Goal: Task Accomplishment & Management: Manage account settings

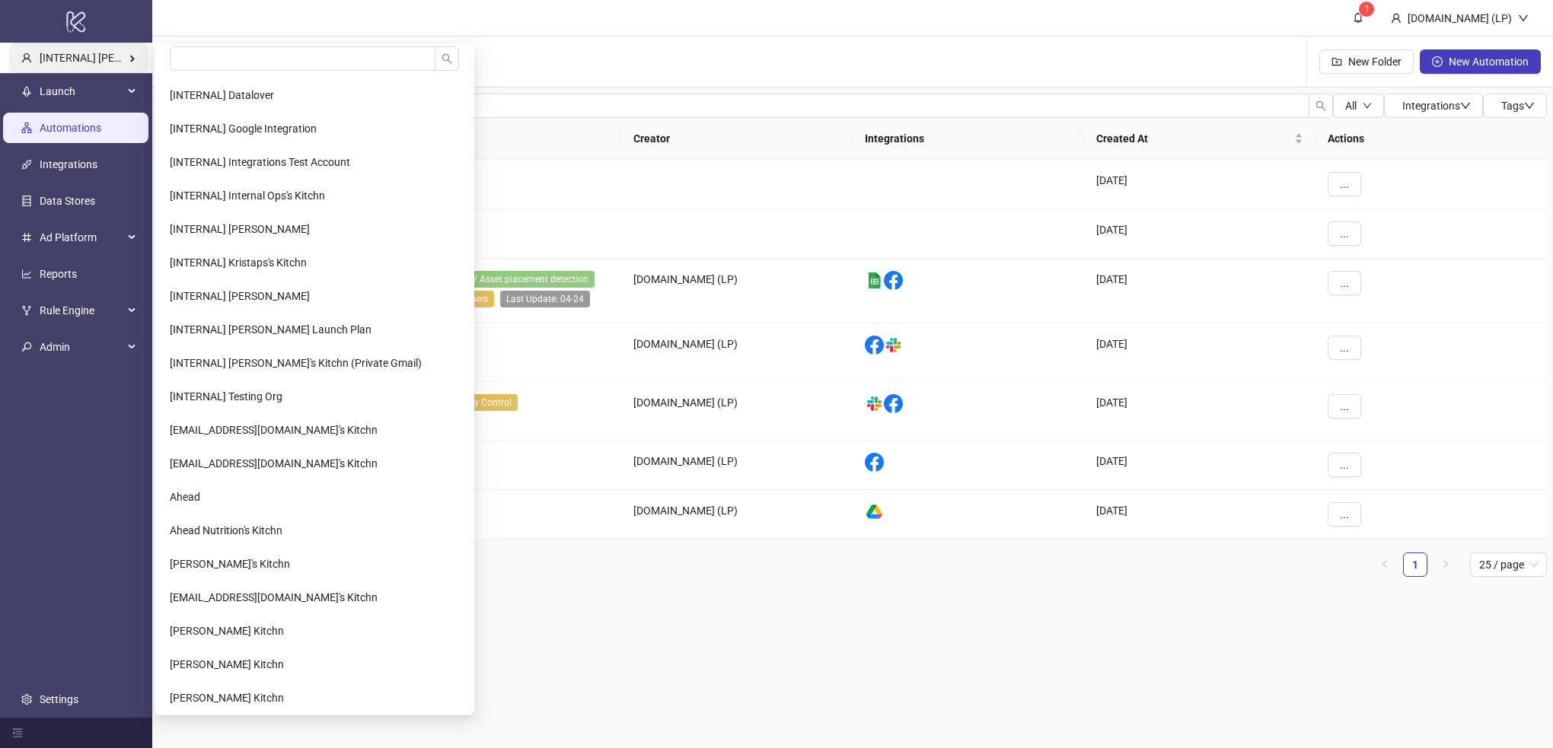
click at [80, 57] on span "[INTERNAL] [PERSON_NAME] Kitchn" at bounding box center [126, 59] width 173 height 12
click at [218, 65] on input "search" at bounding box center [303, 58] width 266 height 24
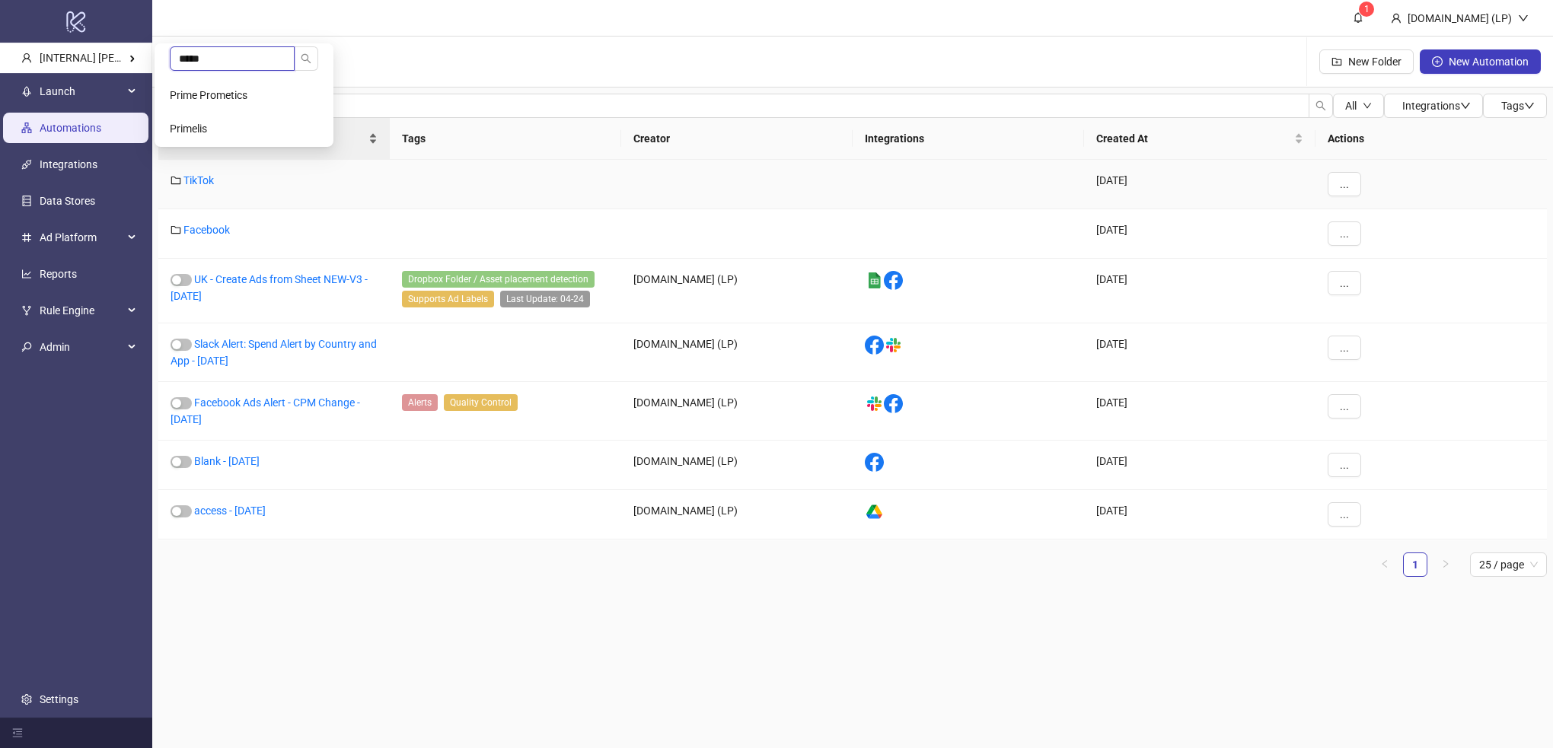
type input "*****"
click at [199, 119] on li "Primelis" at bounding box center [244, 128] width 173 height 30
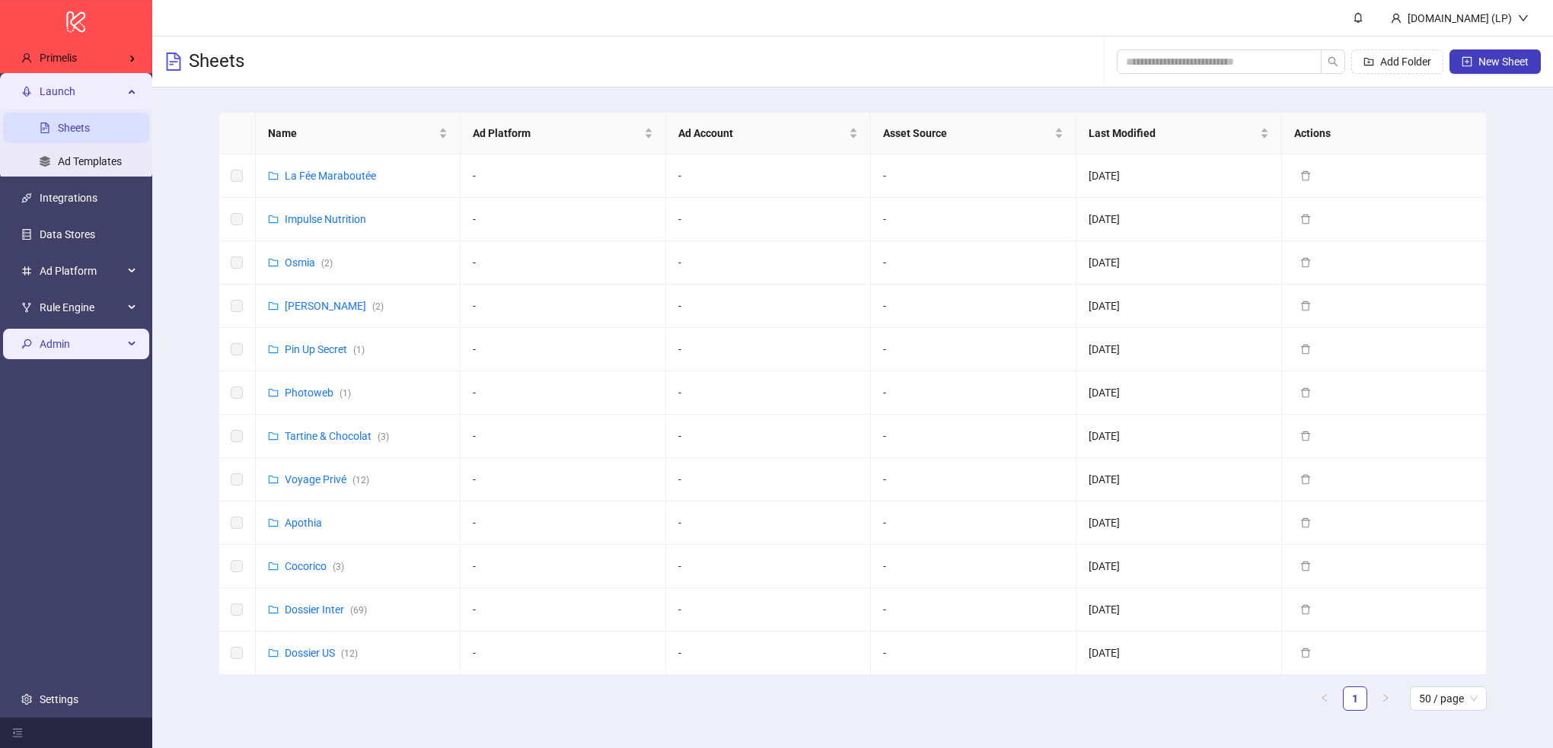
click at [94, 354] on span "Admin" at bounding box center [82, 345] width 84 height 30
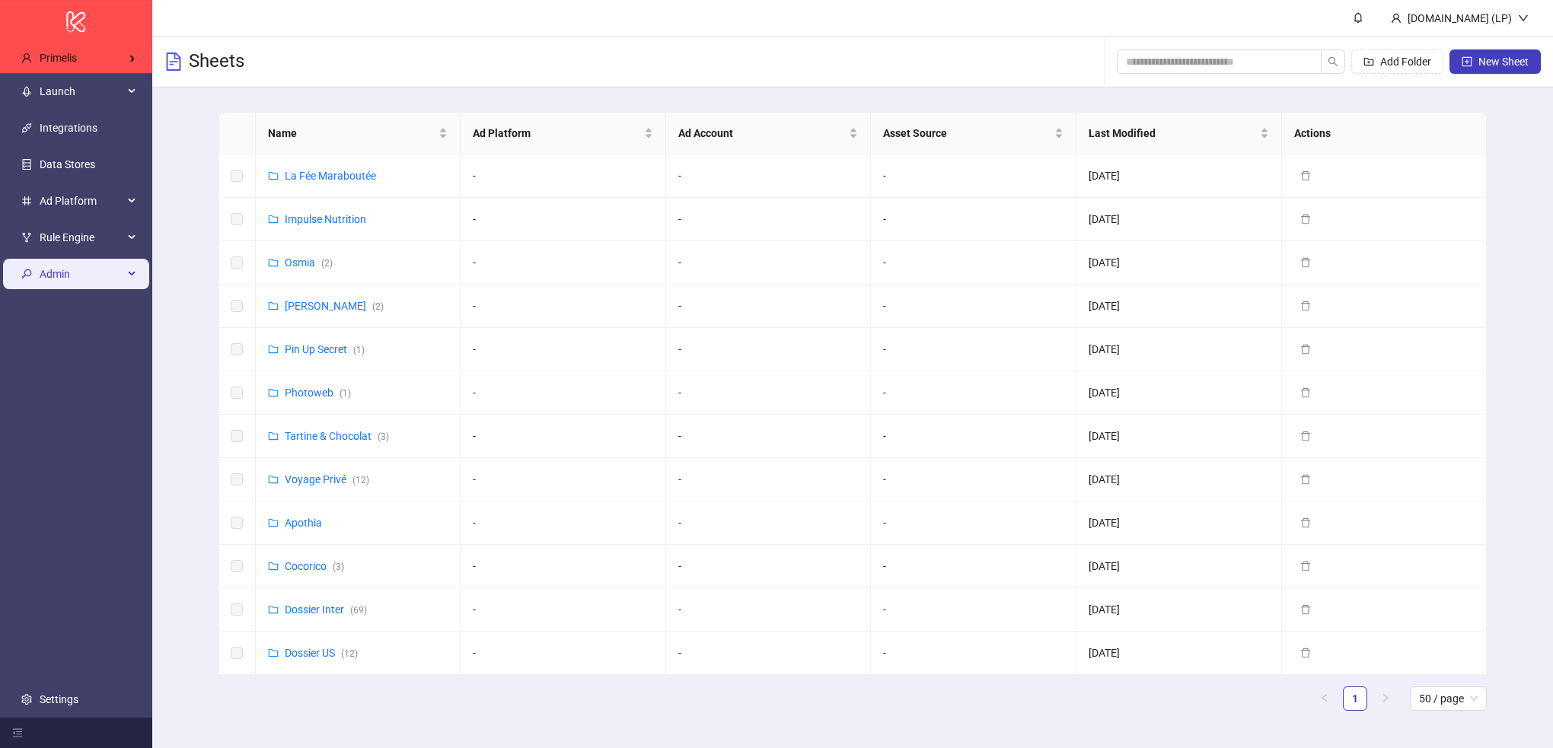
click at [100, 285] on span "Admin" at bounding box center [82, 275] width 84 height 30
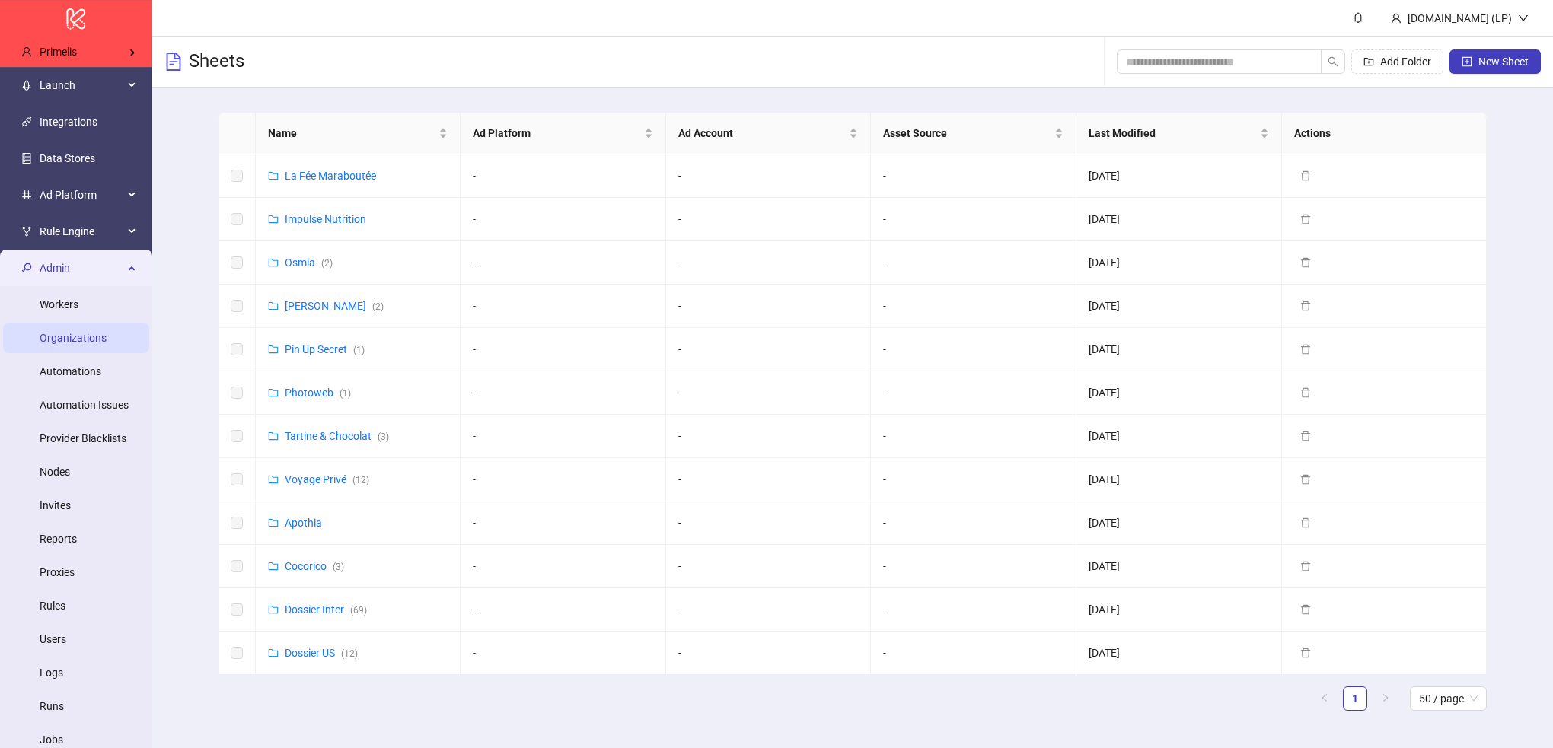
click at [107, 343] on link "Organizations" at bounding box center [73, 338] width 67 height 12
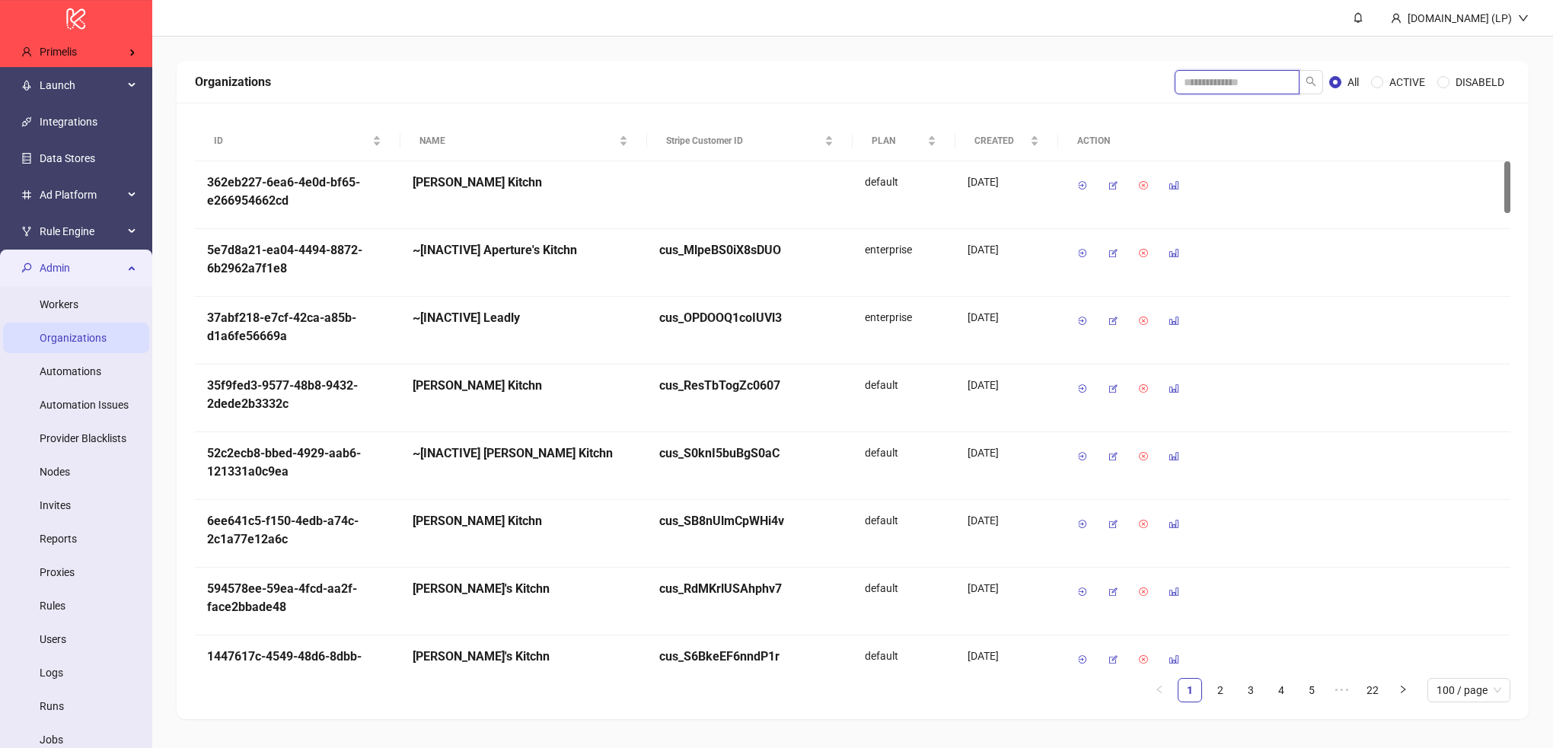
click at [1230, 78] on input "search" at bounding box center [1236, 82] width 125 height 24
type input "*"
type input "*****"
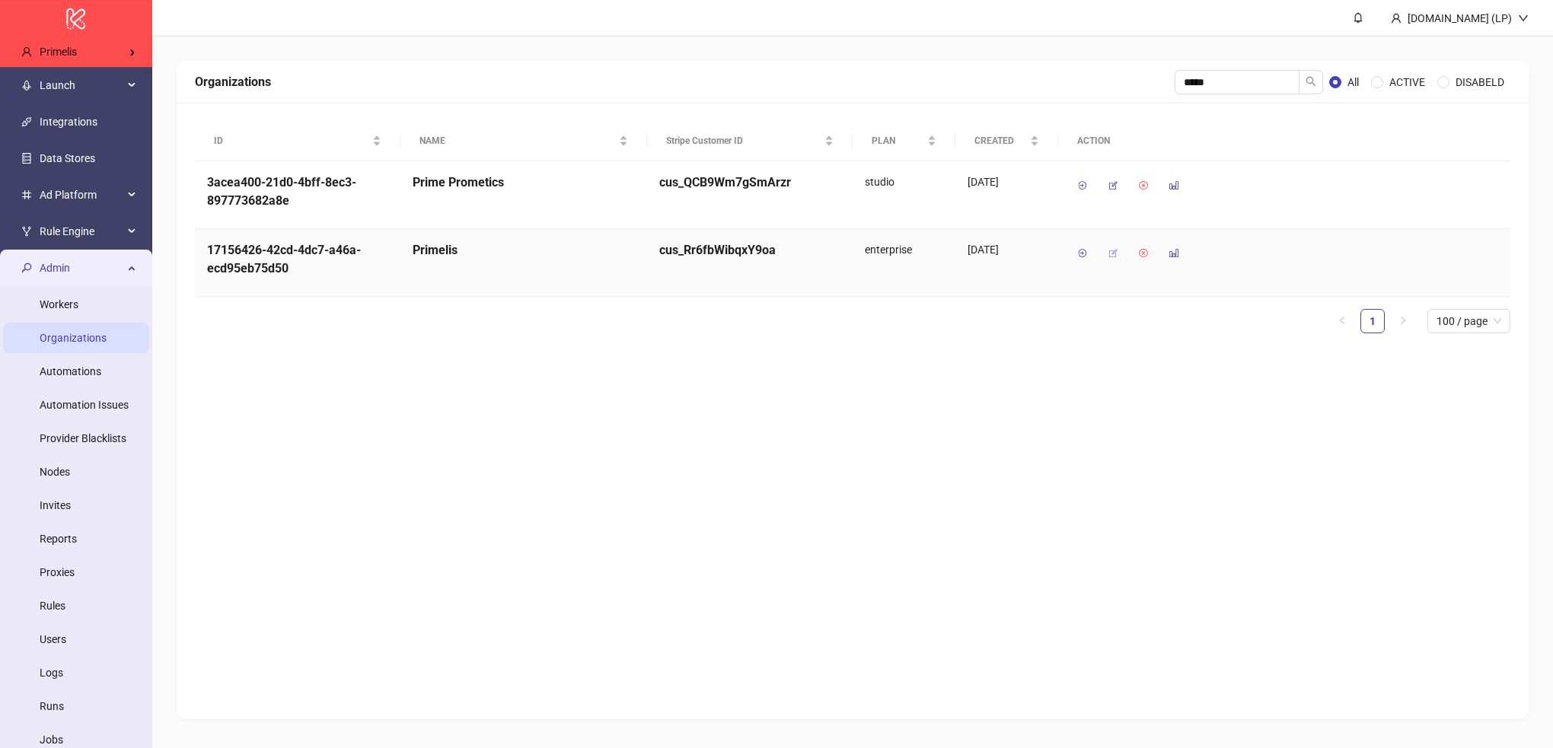
click at [1115, 252] on icon "button" at bounding box center [1112, 253] width 11 height 11
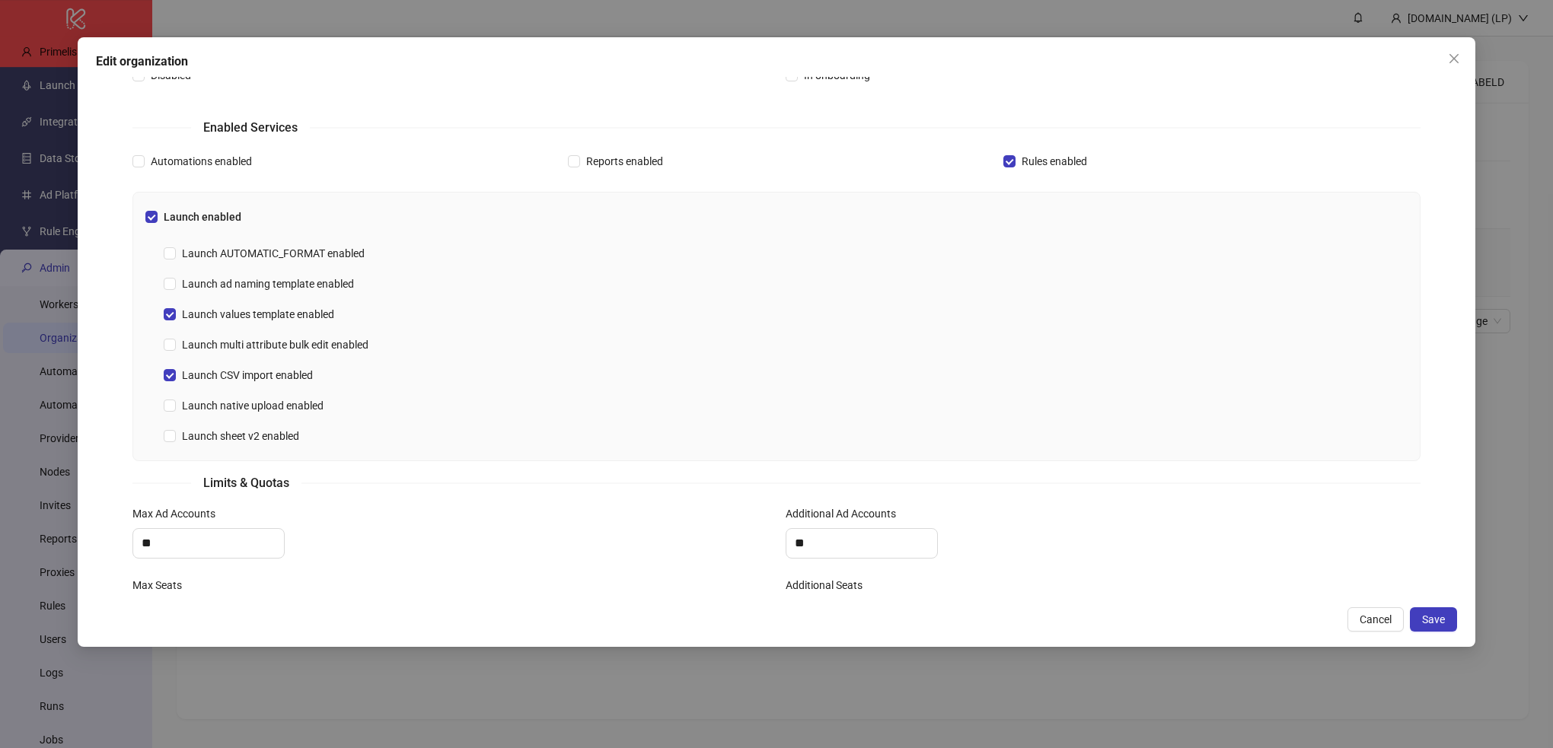
scroll to position [454, 0]
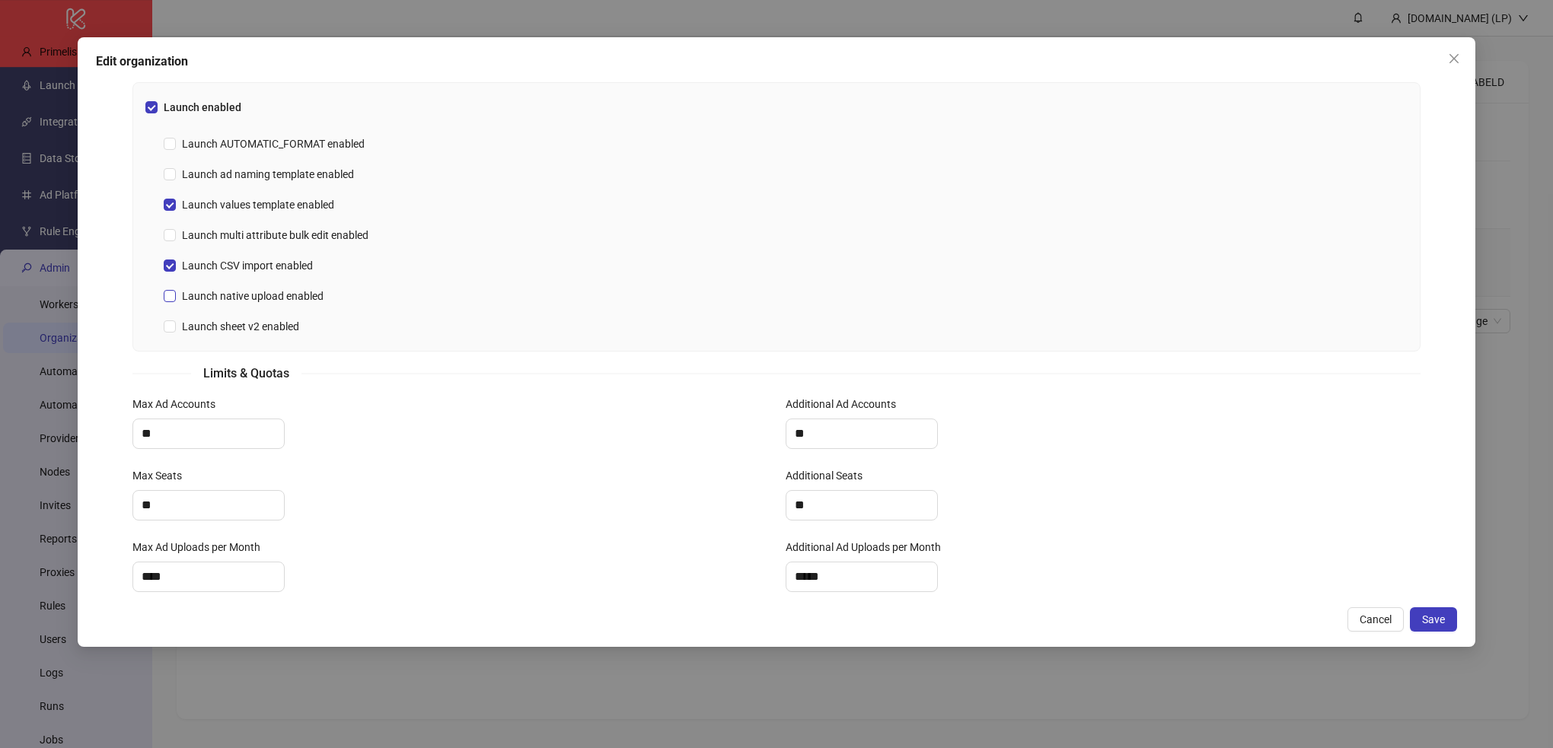
click at [237, 303] on span "Launch native upload enabled" at bounding box center [253, 296] width 154 height 17
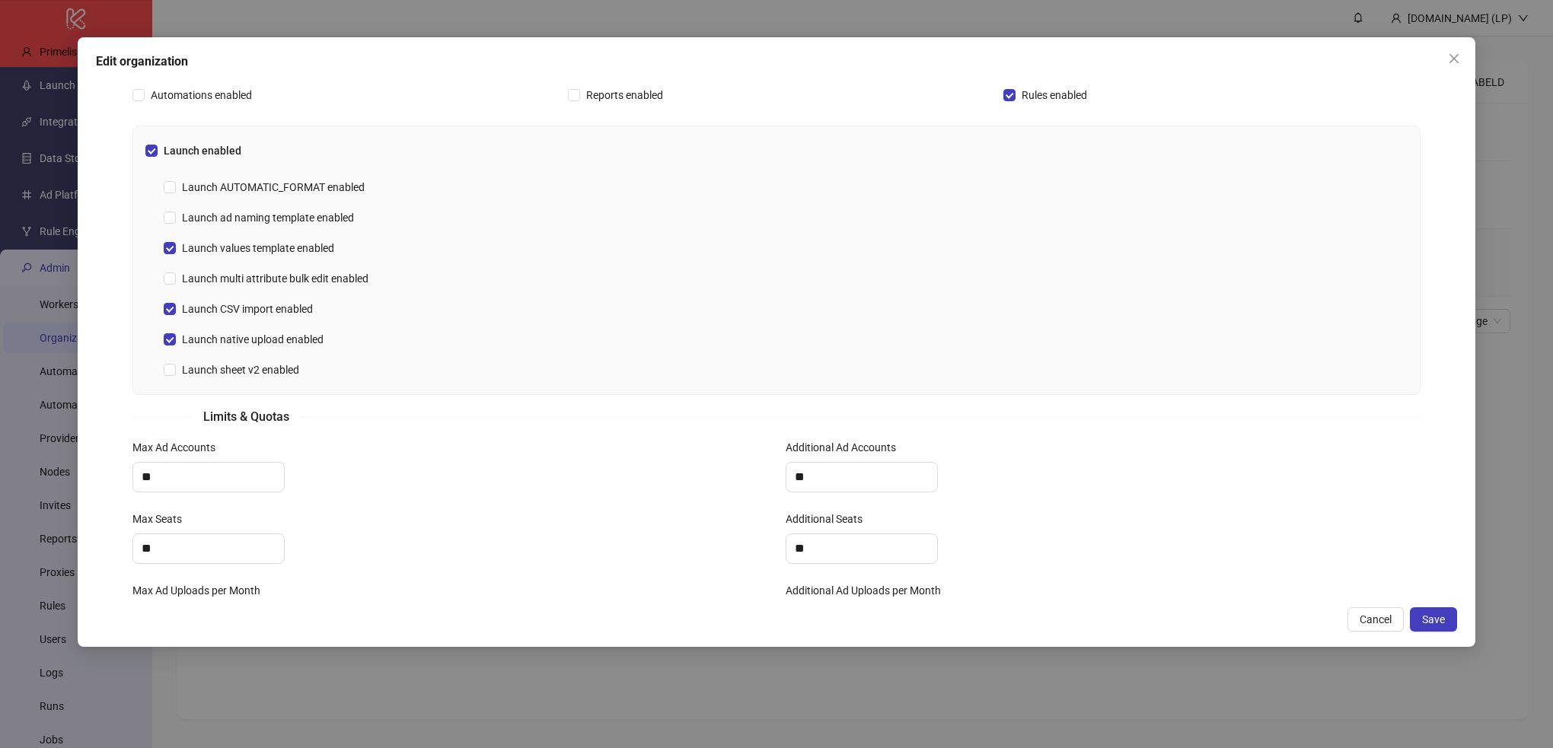
scroll to position [392, 0]
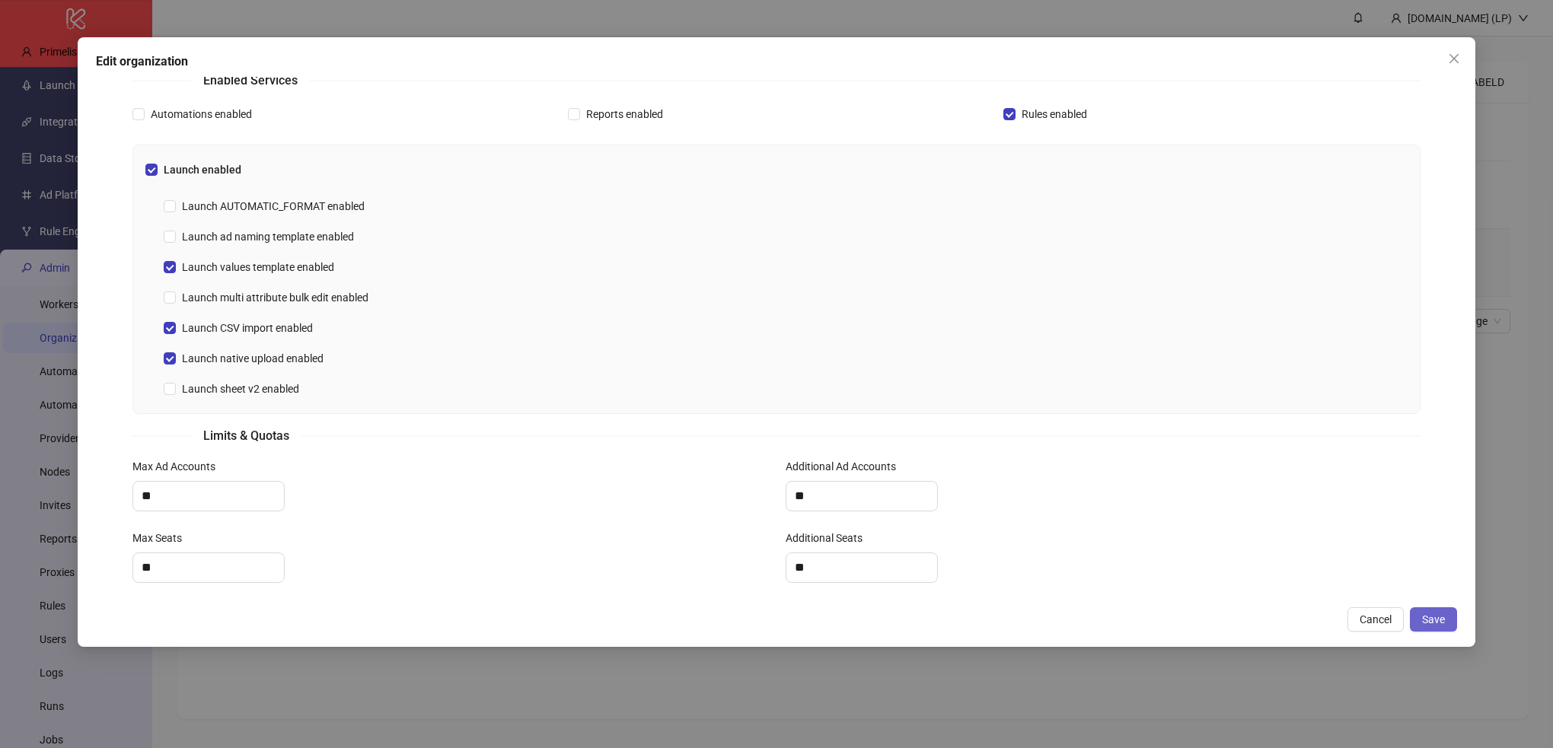
click at [1428, 613] on span "Save" at bounding box center [1433, 619] width 23 height 12
